Goal: Information Seeking & Learning: Learn about a topic

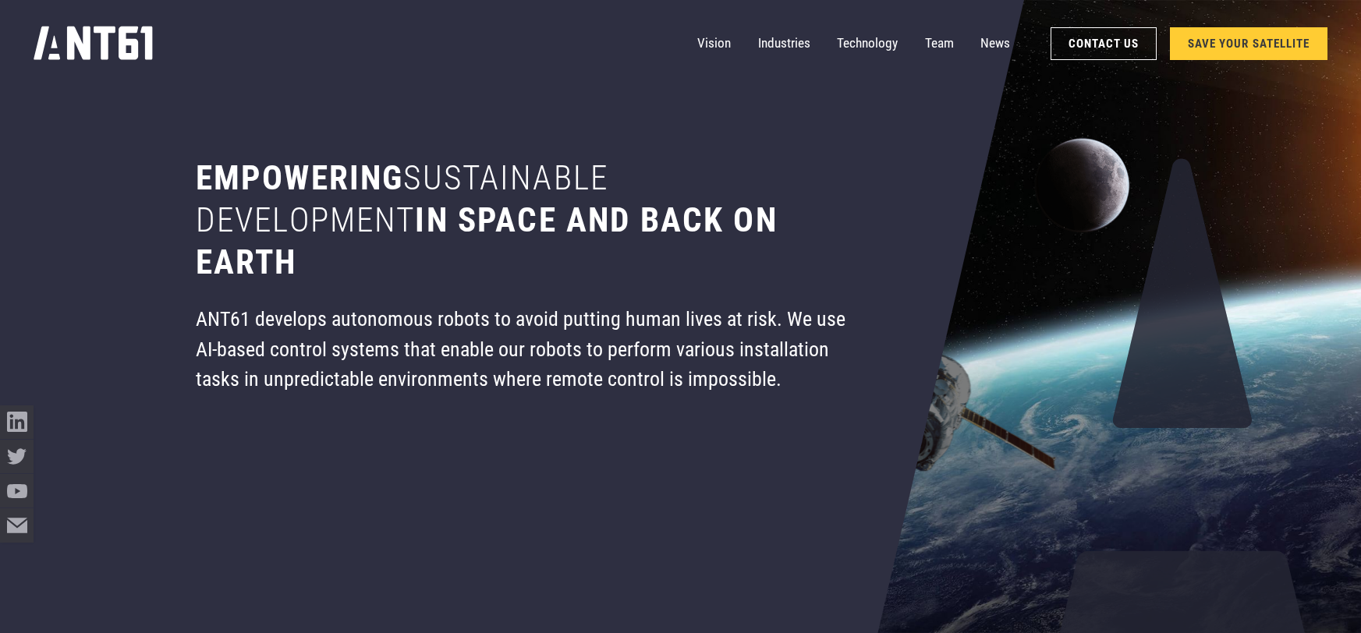
scroll to position [122, 0]
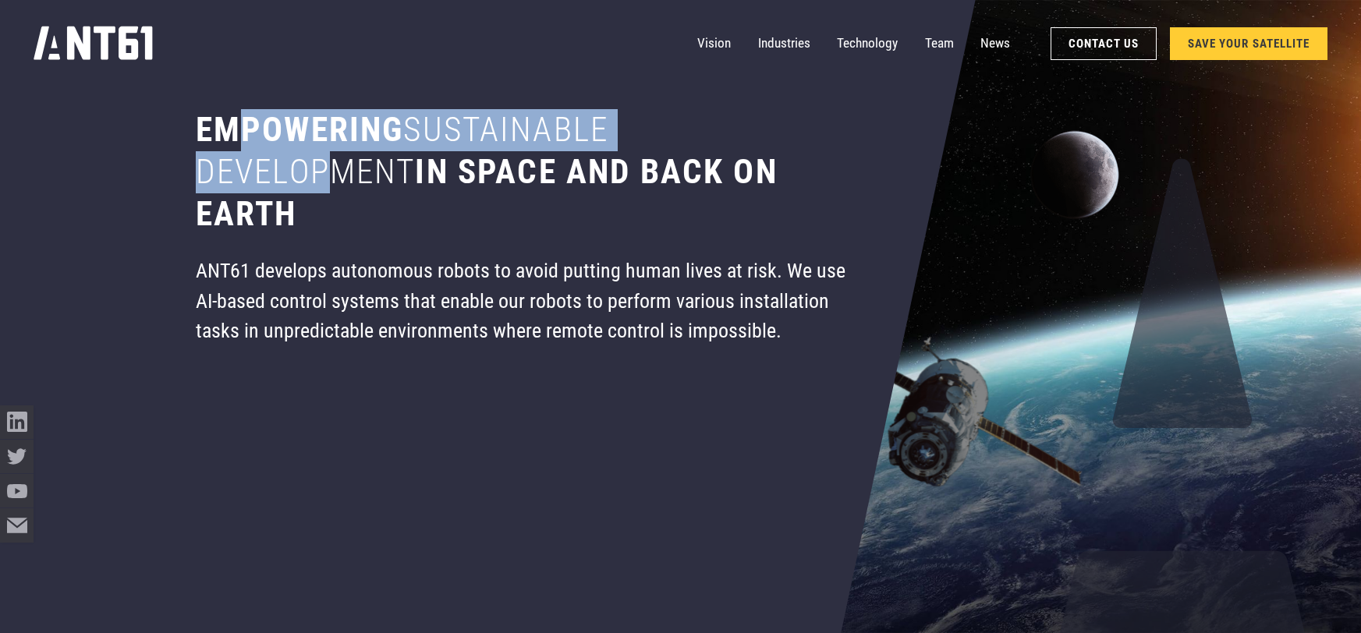
drag, startPoint x: 242, startPoint y: 130, endPoint x: 341, endPoint y: 176, distance: 109.2
click at [341, 176] on h1 "Empowering sustainable development in space and back on earth" at bounding box center [521, 172] width 650 height 126
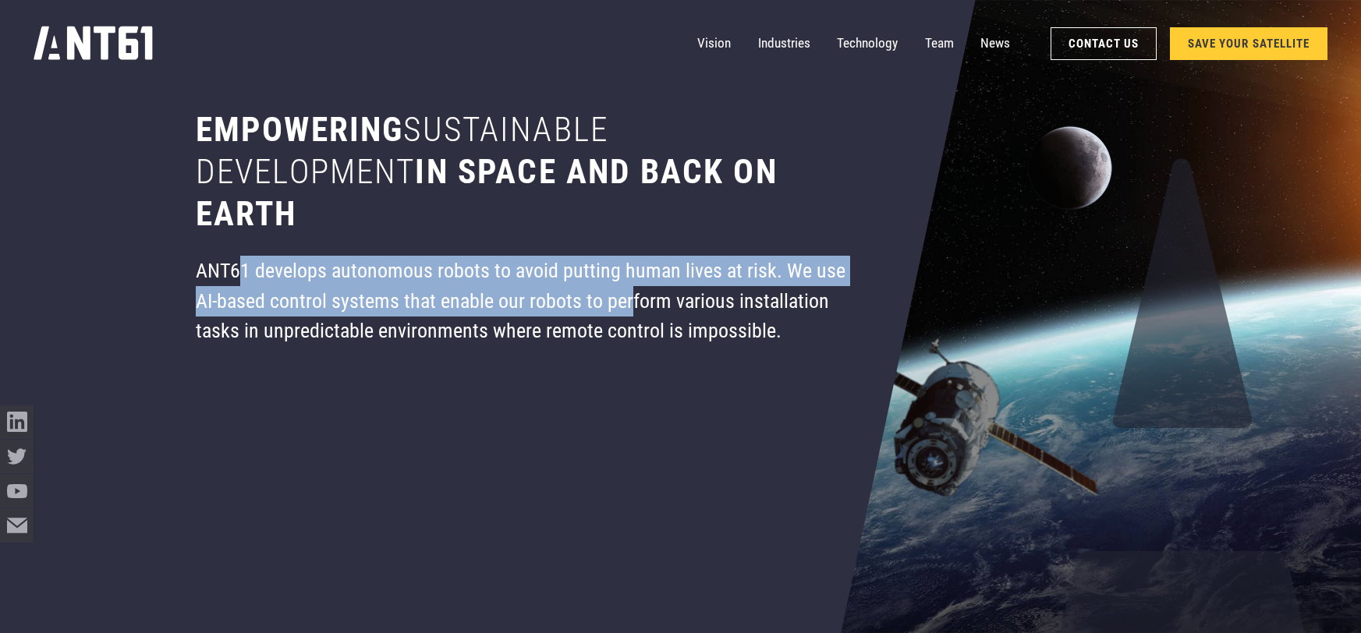
drag, startPoint x: 235, startPoint y: 270, endPoint x: 632, endPoint y: 290, distance: 397.5
click at [632, 290] on div "ANT61 develops autonomous robots to avoid putting human lives at risk. We use A…" at bounding box center [521, 301] width 650 height 91
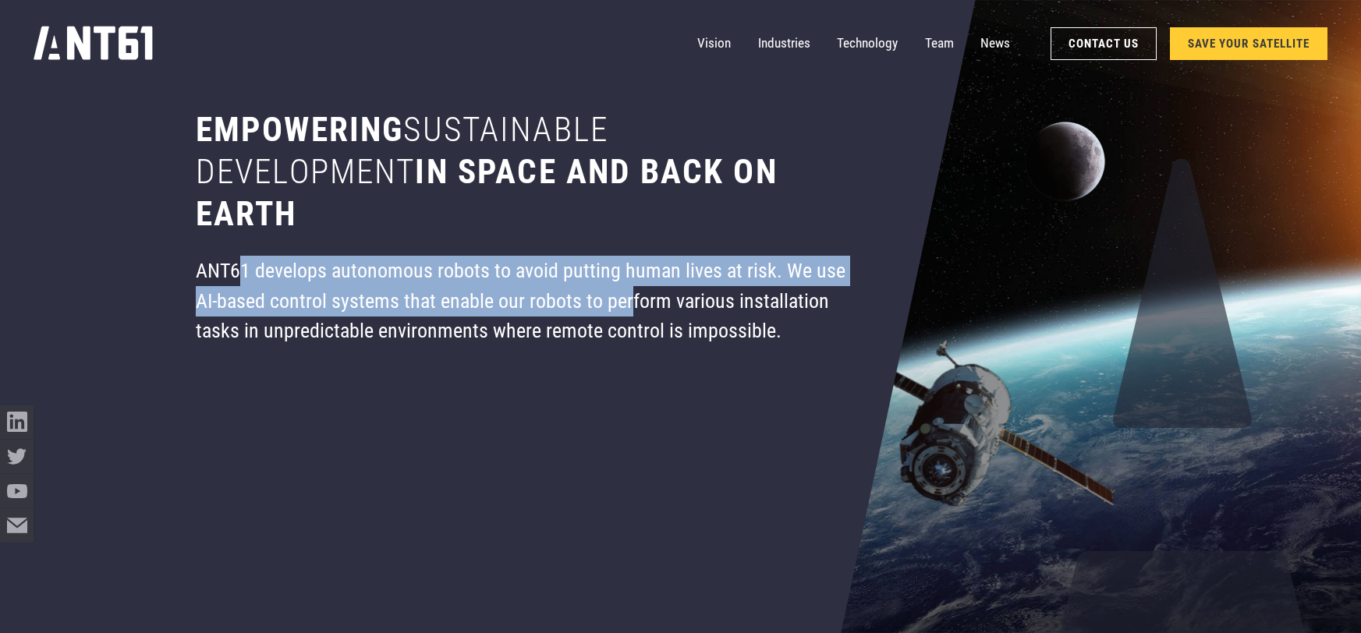
click at [556, 273] on div "ANT61 develops autonomous robots to avoid putting human lives at risk. We use A…" at bounding box center [521, 301] width 650 height 91
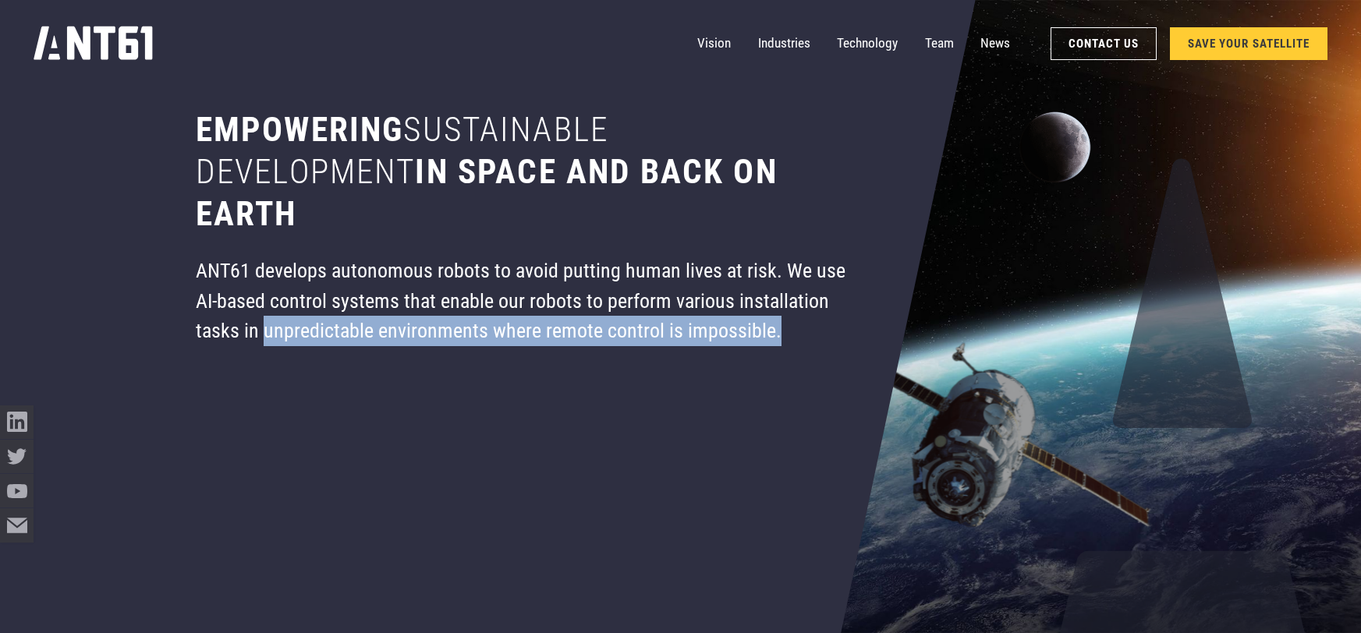
drag, startPoint x: 262, startPoint y: 331, endPoint x: 812, endPoint y: 360, distance: 550.7
click at [812, 360] on div "Empowering sustainable development in space and back on earth ANT61 develops au…" at bounding box center [520, 194] width 757 height 633
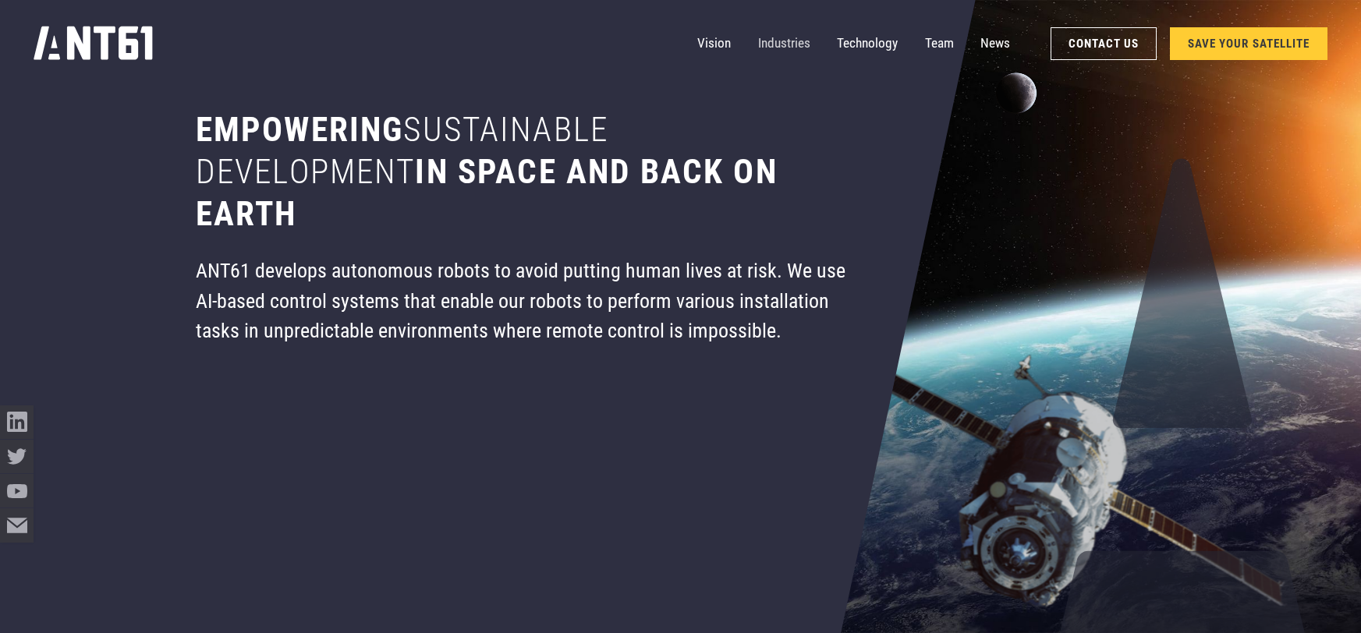
click at [793, 44] on link "Industries" at bounding box center [784, 44] width 52 height 34
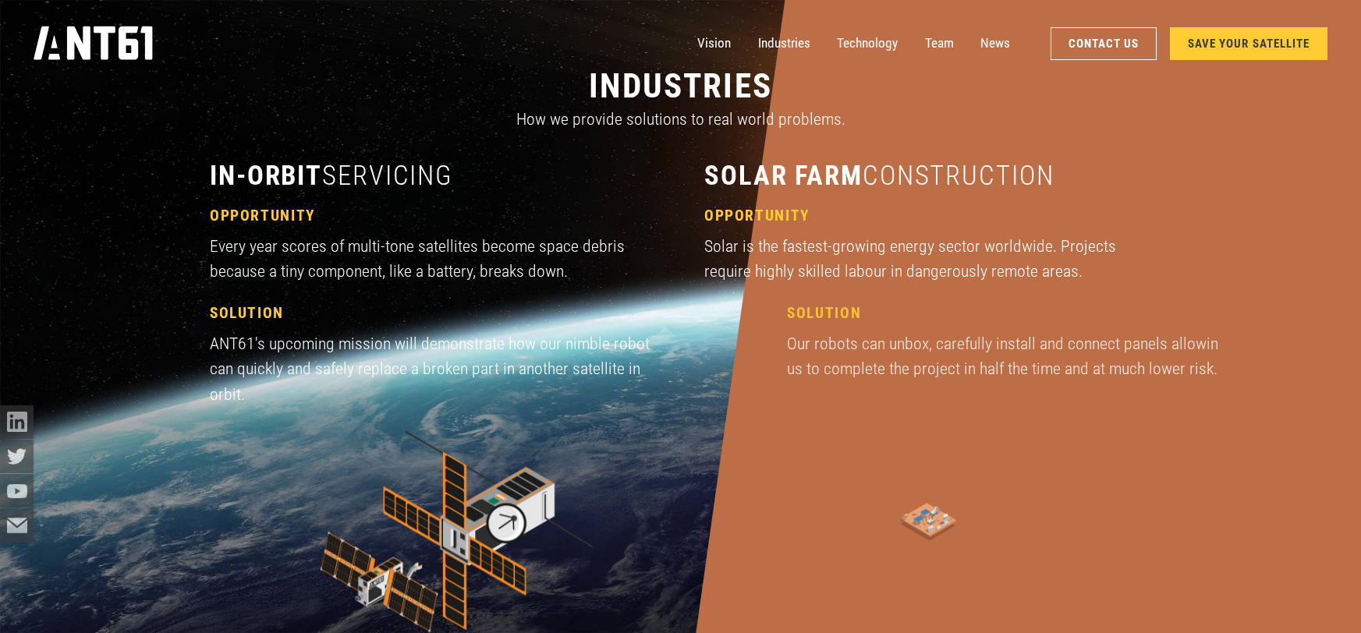
scroll to position [1890, 0]
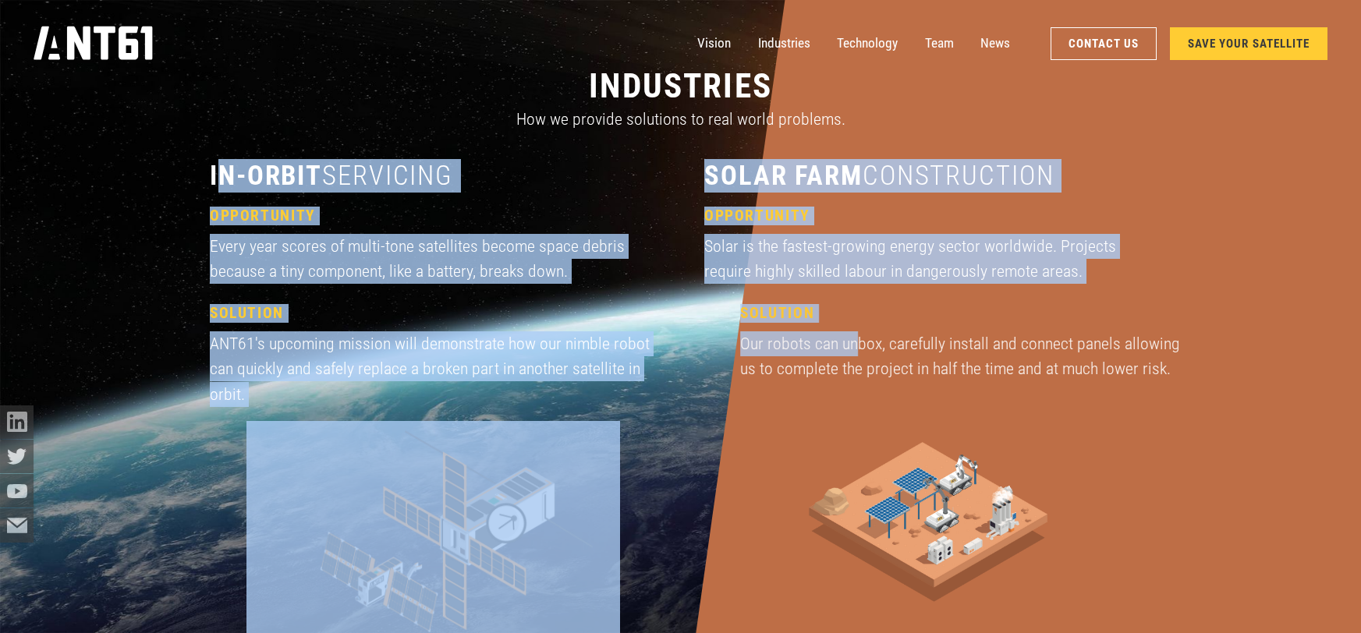
drag, startPoint x: 217, startPoint y: 168, endPoint x: 858, endPoint y: 351, distance: 666.6
click at [858, 351] on div "in-orbit servicing opportunity Every year scores of multi-tone satellites becom…" at bounding box center [680, 417] width 941 height 516
click at [858, 351] on div "Our robots can unbox, carefully install and connect panels allowing us to compl…" at bounding box center [963, 357] width 447 height 51
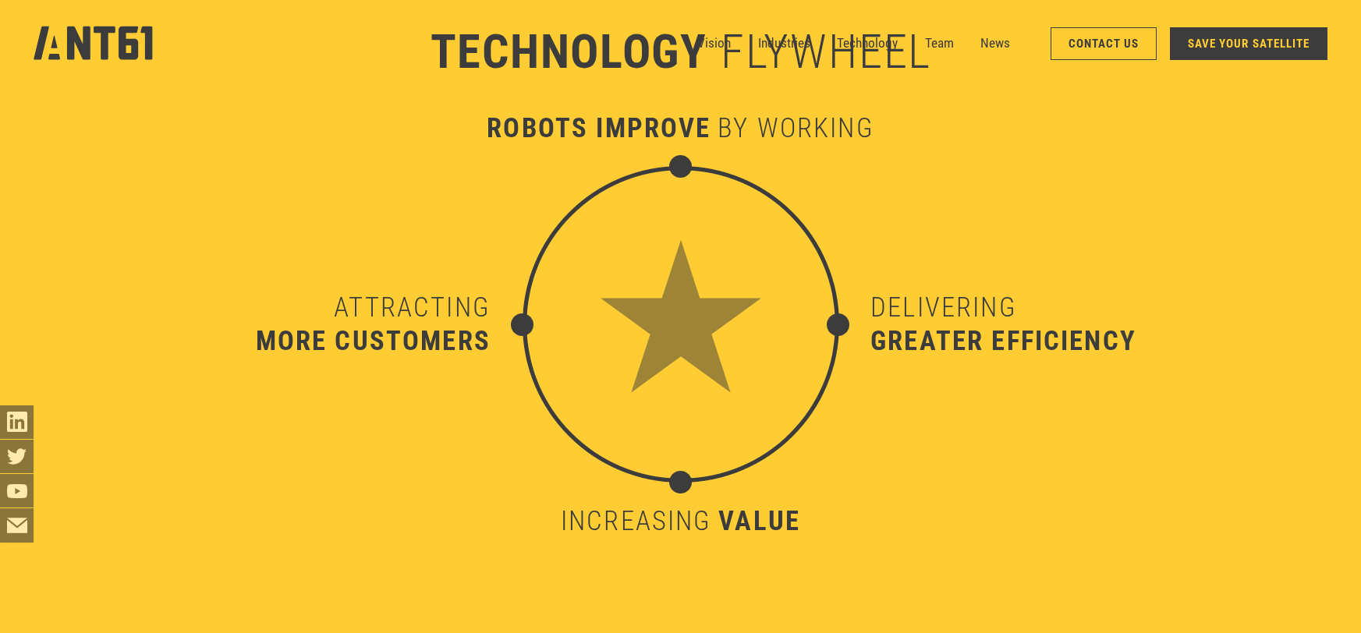
scroll to position [6958, 0]
